Goal: Find contact information: Find contact information

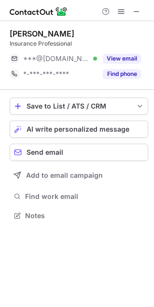
scroll to position [209, 154]
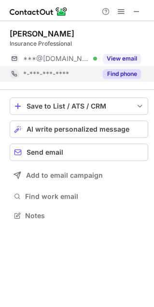
click at [110, 77] on button "Find phone" at bounding box center [121, 74] width 38 height 10
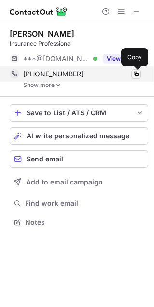
click at [135, 77] on span at bounding box center [136, 74] width 8 height 8
click at [136, 75] on span at bounding box center [136, 74] width 8 height 8
